Goal: Transaction & Acquisition: Purchase product/service

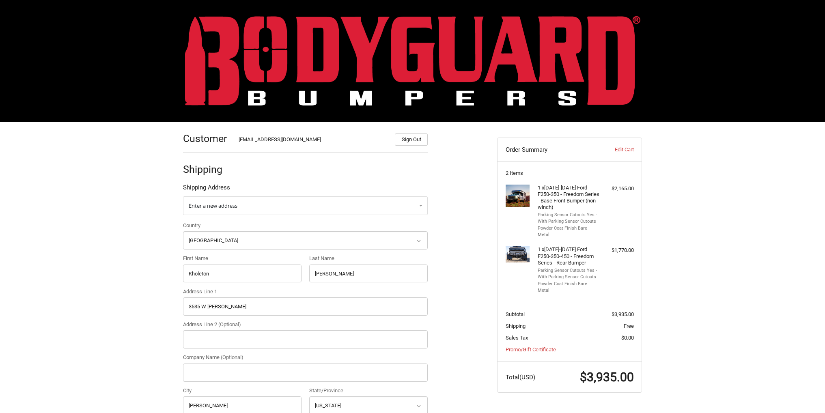
select select "US"
select select "OK"
click at [619, 151] on link "Edit Cart" at bounding box center [613, 150] width 40 height 8
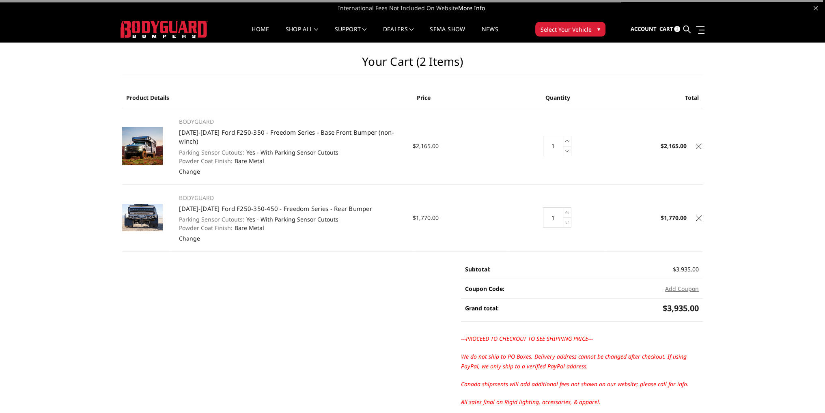
click at [701, 144] on icon at bounding box center [699, 147] width 6 height 6
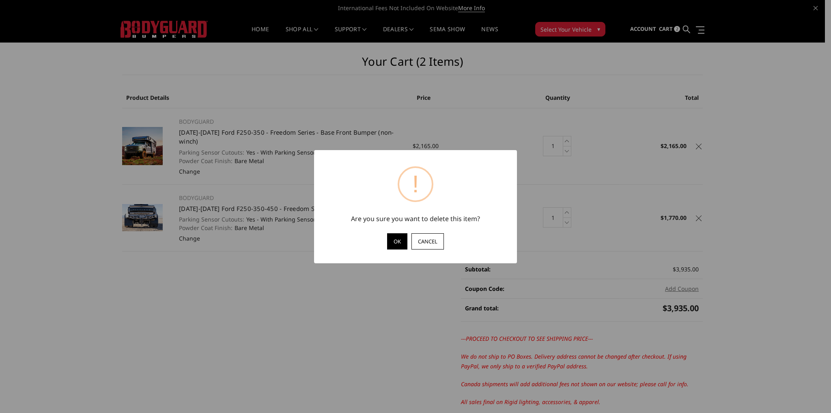
click at [397, 236] on button "OK" at bounding box center [397, 241] width 20 height 16
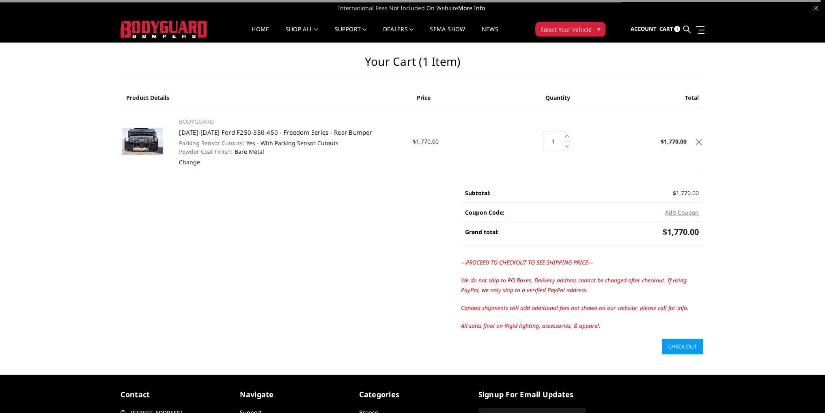
click at [700, 140] on icon at bounding box center [699, 142] width 6 height 6
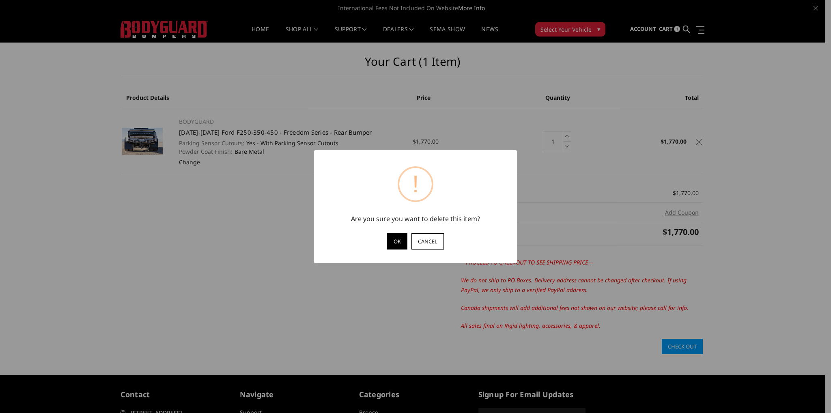
drag, startPoint x: 395, startPoint y: 237, endPoint x: 397, endPoint y: 224, distance: 13.5
click at [395, 238] on button "OK" at bounding box center [397, 241] width 20 height 16
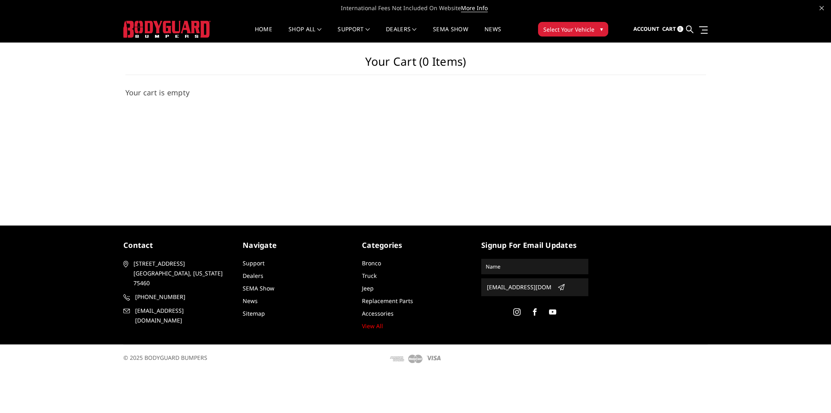
click at [554, 31] on span "Select Your Vehicle" at bounding box center [569, 29] width 51 height 9
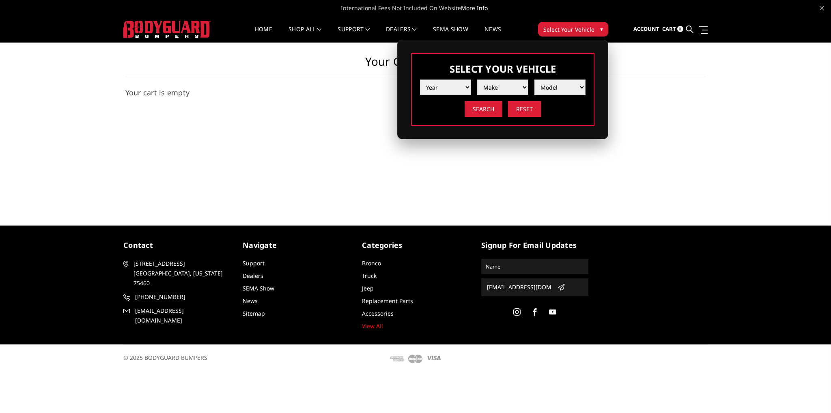
click at [561, 30] on span "Select Your Vehicle" at bounding box center [569, 29] width 51 height 9
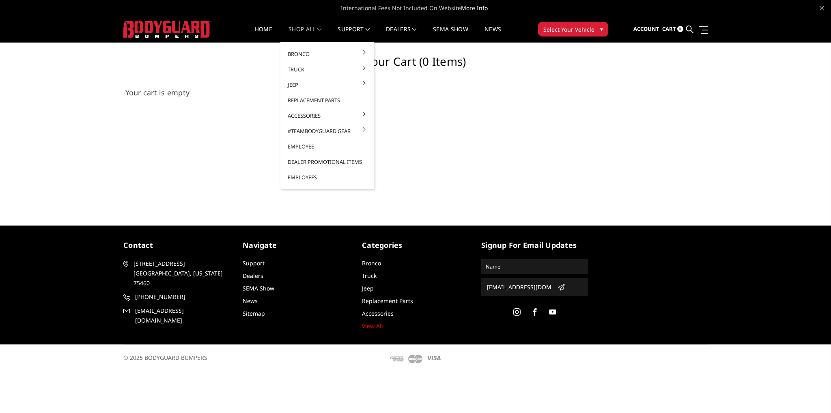
click at [299, 29] on link "shop all" at bounding box center [305, 34] width 33 height 16
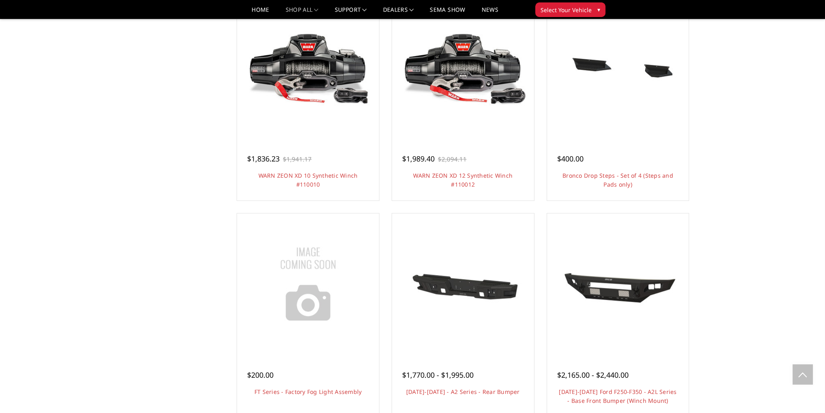
scroll to position [365, 0]
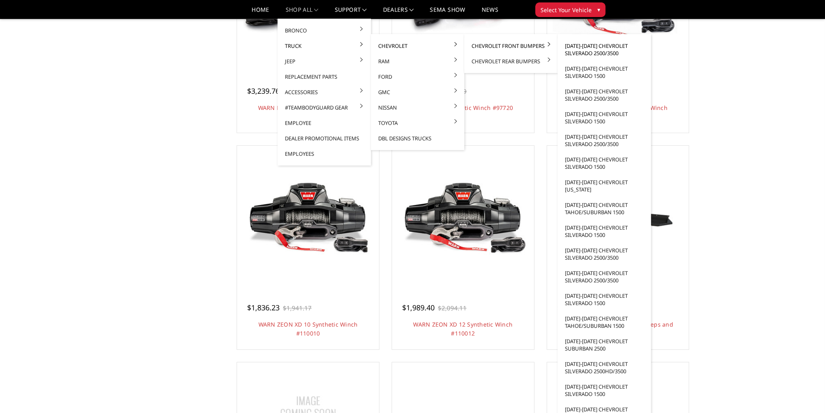
click at [589, 47] on link "[DATE]-[DATE] Chevrolet Silverado 2500/3500" at bounding box center [604, 49] width 87 height 23
